Goal: Task Accomplishment & Management: Manage account settings

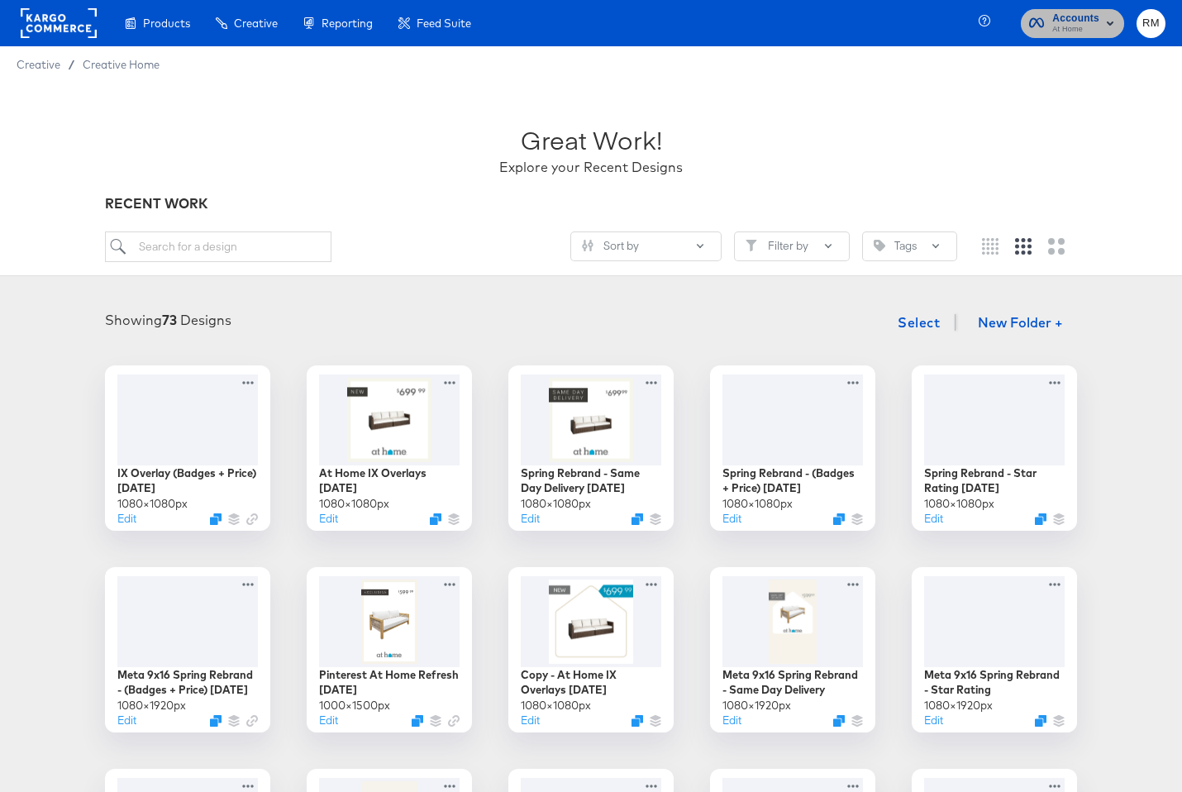
click at [1098, 31] on span "At Home" at bounding box center [1076, 29] width 47 height 13
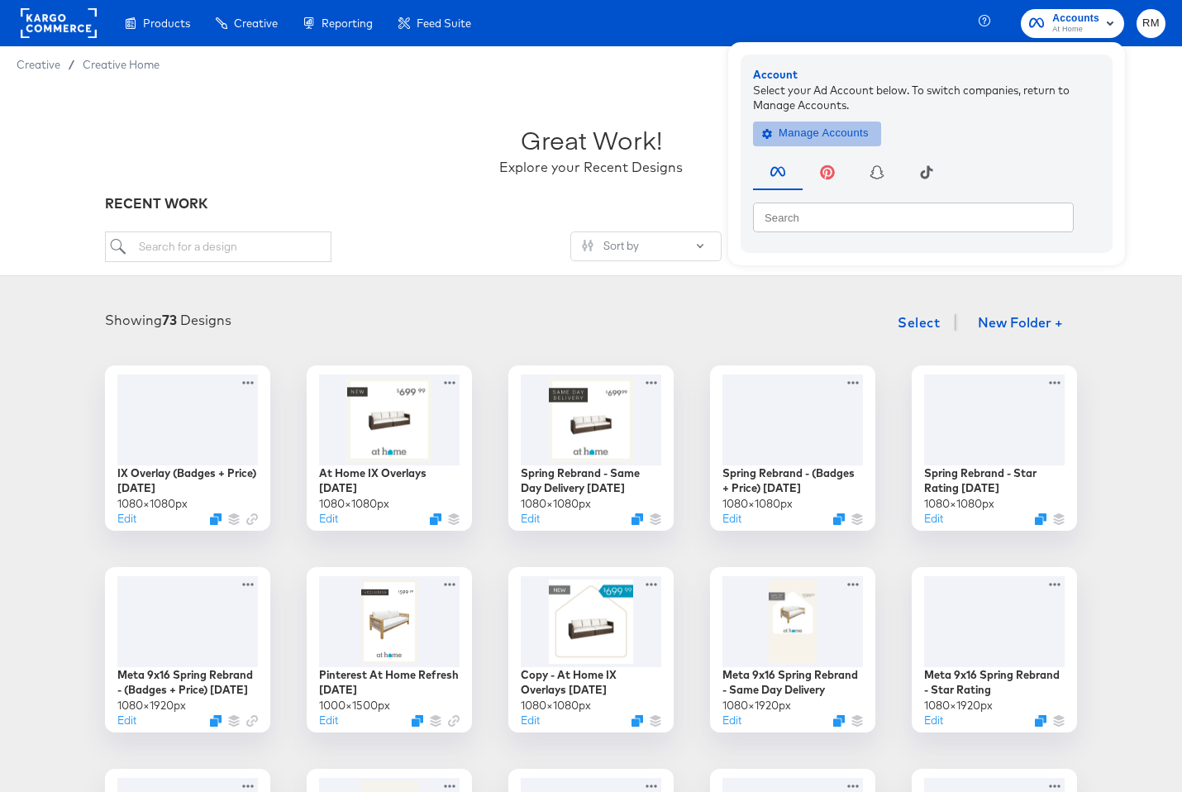
click at [860, 122] on button "Manage Accounts" at bounding box center [817, 133] width 128 height 25
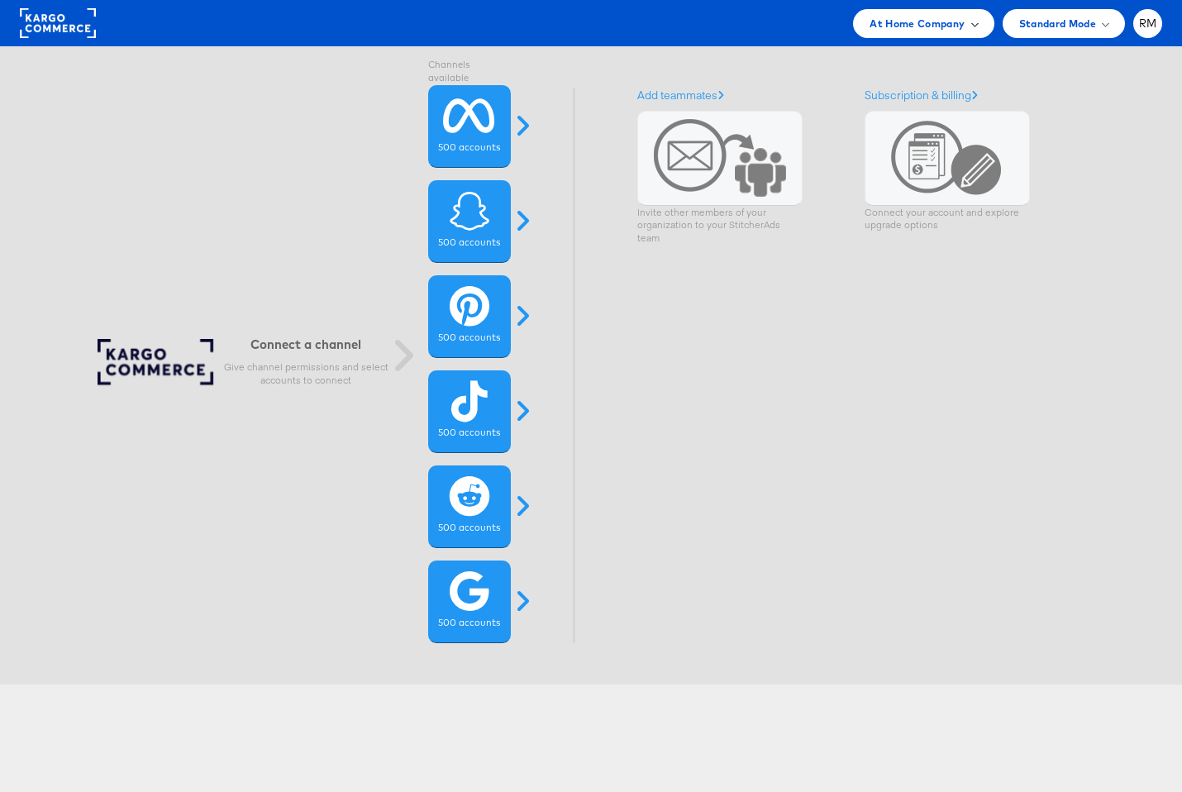
click at [932, 9] on div "At Home Company" at bounding box center [923, 23] width 141 height 29
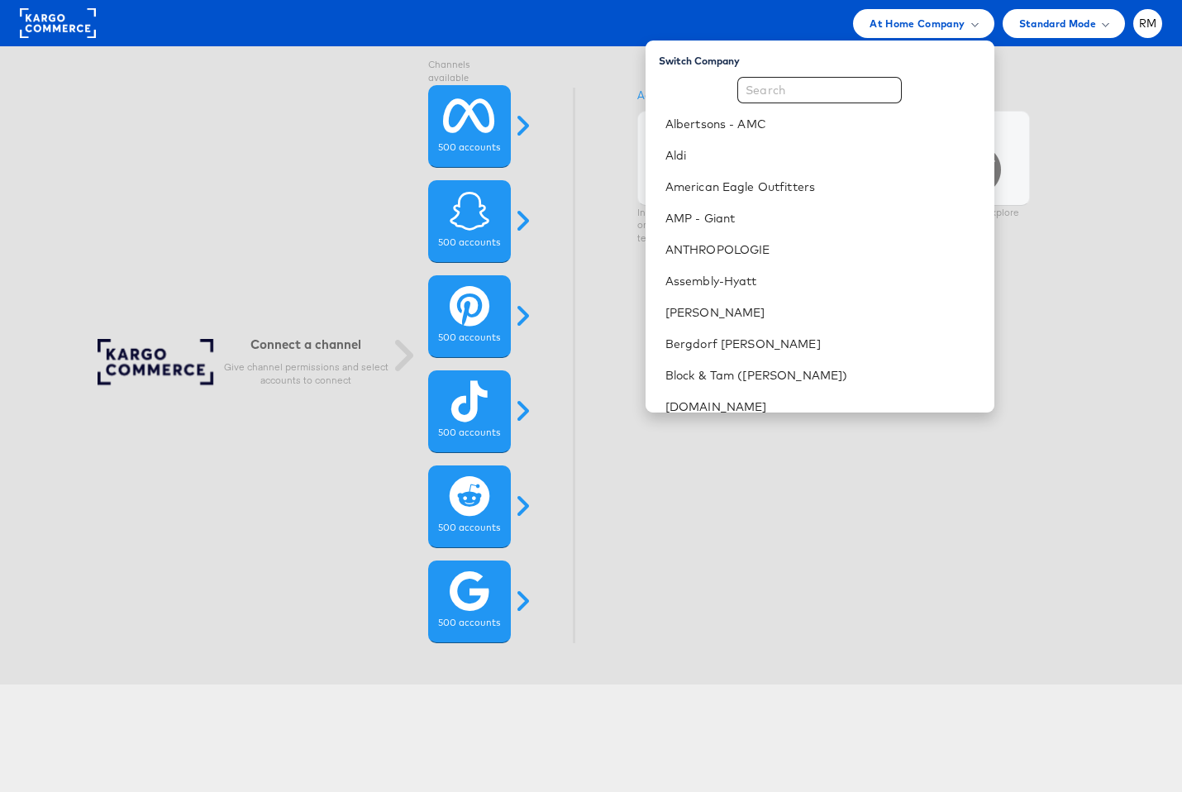
scroll to position [29, 0]
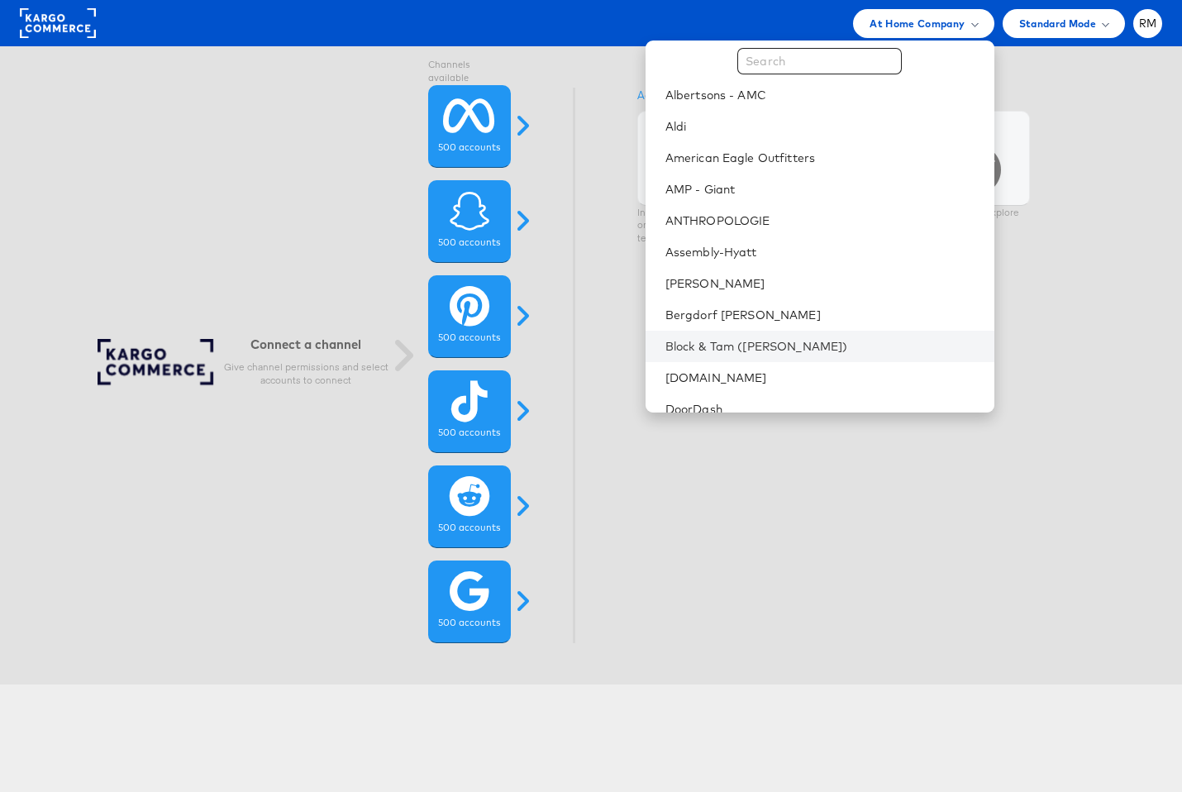
click at [823, 334] on li "Block & Tam ([PERSON_NAME])" at bounding box center [820, 346] width 349 height 31
click at [832, 337] on li "Block & Tam ([PERSON_NAME])" at bounding box center [820, 346] width 349 height 31
click at [805, 349] on link "Block & Tam ([PERSON_NAME])" at bounding box center [824, 346] width 316 height 17
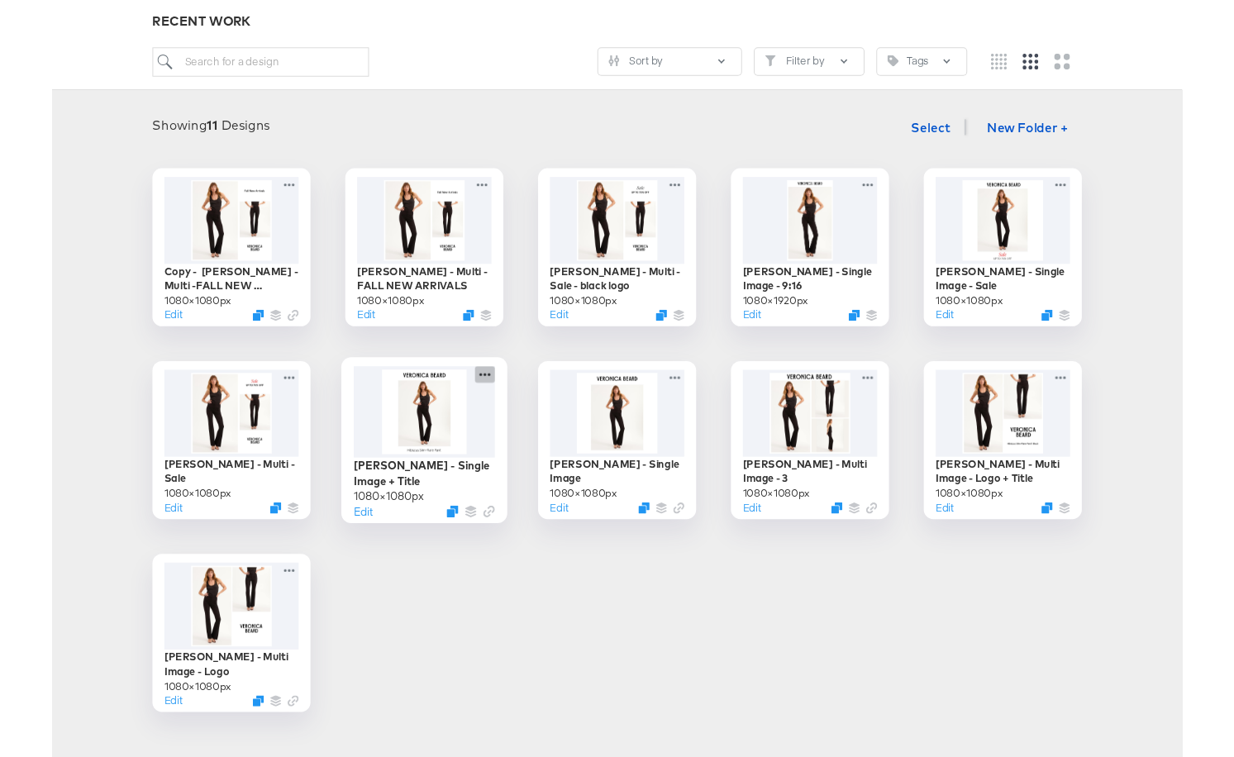
scroll to position [176, 0]
